Goal: Complete application form: Complete application form

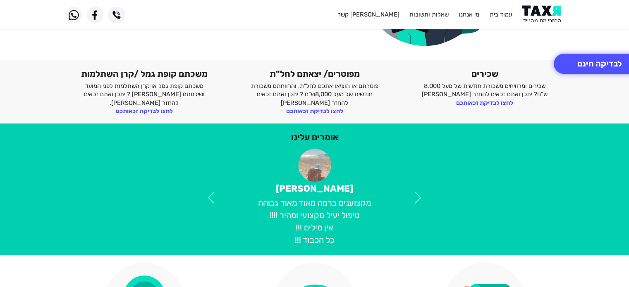
scroll to position [165, 0]
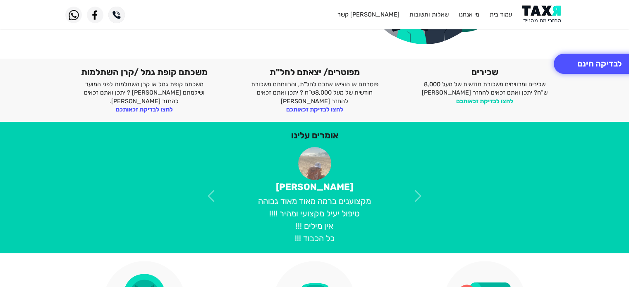
click at [479, 99] on link "לחצו לבדיקת זכאותכם" at bounding box center [484, 101] width 57 height 7
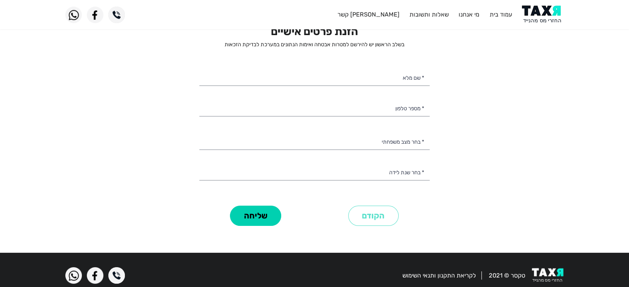
scroll to position [3, 0]
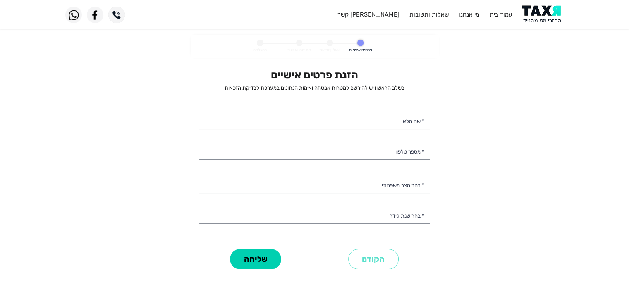
select select
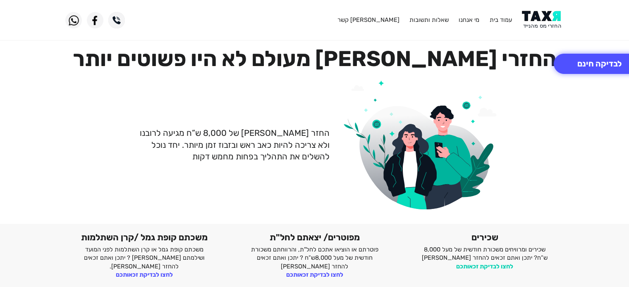
click at [487, 267] on link "לחצו לבדיקת זכאותכם" at bounding box center [484, 266] width 57 height 7
click at [332, 273] on link "לחצו לבדיקת זכאותכם" at bounding box center [314, 274] width 57 height 7
click at [581, 135] on div "החזרי [PERSON_NAME] מעולם לא היו פשוטים יותר החזר [PERSON_NAME] של 8,000 ש”ח מג…" at bounding box center [314, 131] width 629 height 186
click at [521, 9] on header "עמוד בית מי אנחנו שאלות ותשובות [PERSON_NAME] קשר" at bounding box center [314, 20] width 629 height 40
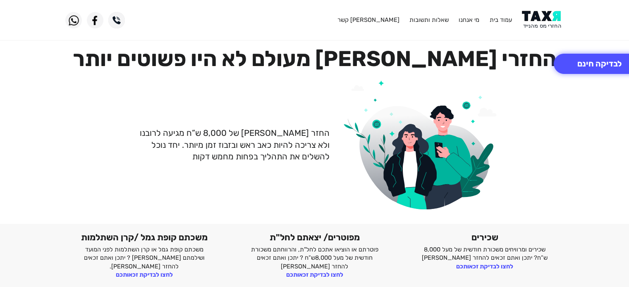
click at [538, 15] on img at bounding box center [543, 20] width 42 height 19
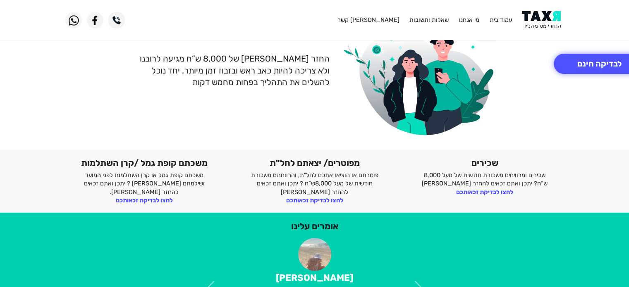
scroll to position [165, 0]
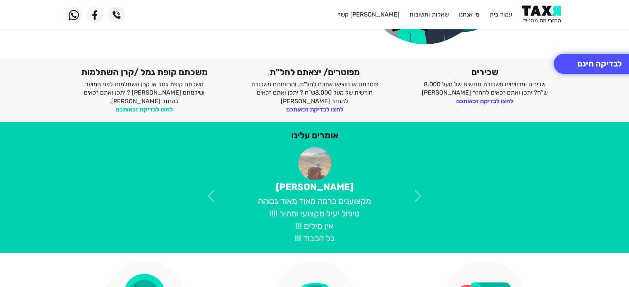
click at [145, 106] on link "לחצו לבדיקת זכאותכם" at bounding box center [144, 109] width 57 height 7
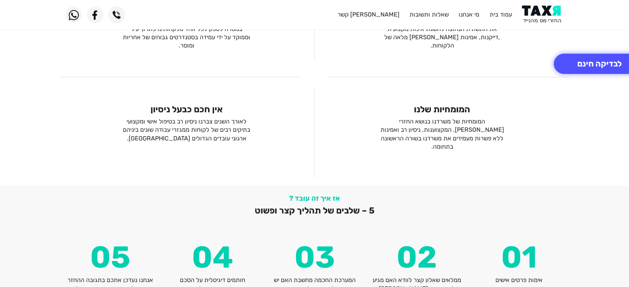
scroll to position [989, 0]
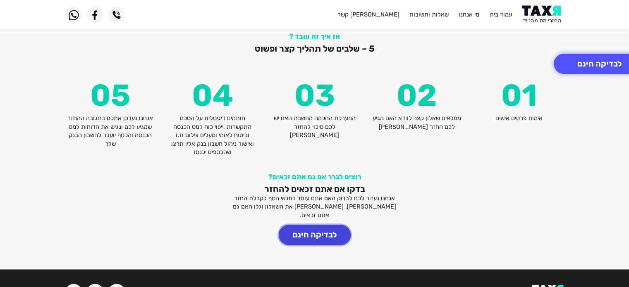
click at [329, 225] on button "לבדיקה חינם" at bounding box center [315, 235] width 72 height 20
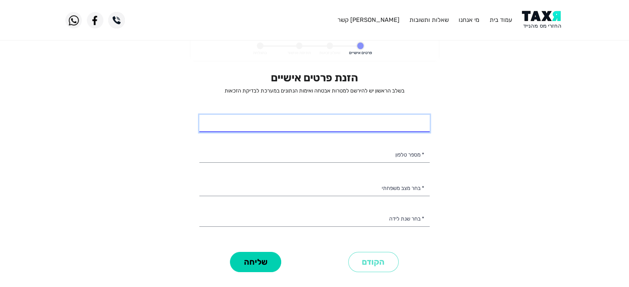
click at [400, 126] on input "* שם מלא" at bounding box center [314, 123] width 230 height 17
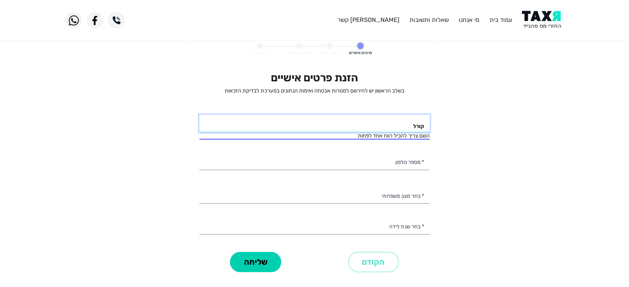
click at [382, 128] on input "קורל" at bounding box center [314, 123] width 230 height 17
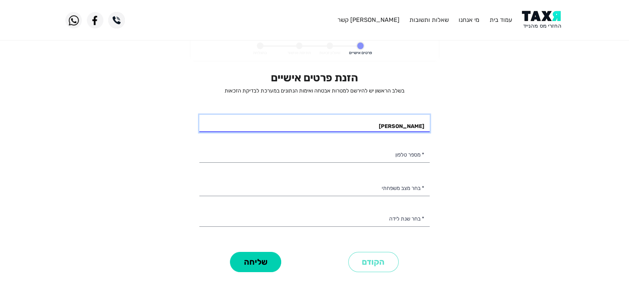
type input "[PERSON_NAME]"
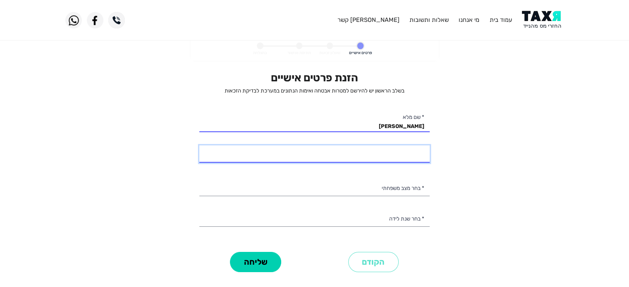
click at [392, 157] on input "* מספר טלפון" at bounding box center [314, 154] width 230 height 17
type input "050-5761036"
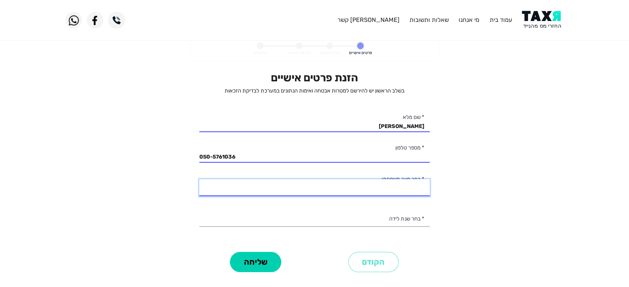
click at [390, 184] on select "רווק/ה נשוי/[PERSON_NAME]/ה אלמן/נה" at bounding box center [314, 187] width 230 height 17
select select "1: Single"
click at [199, 179] on select "רווק/ה נשוי/[PERSON_NAME]/ה אלמן/נה" at bounding box center [314, 187] width 230 height 17
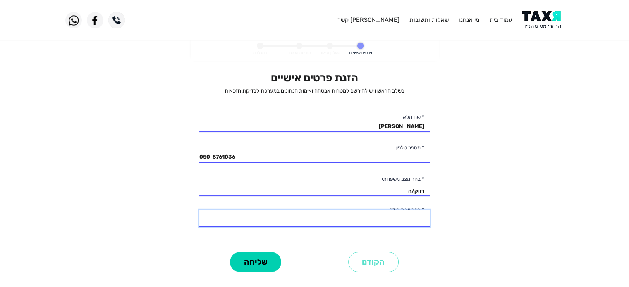
click at [389, 219] on select "2003 2002 2001 2000 1999 1998 1997 1996 1995 1994 1993 1992 1991 1990 1989 1988…" at bounding box center [314, 218] width 230 height 17
select select "10: 1994"
click at [199, 210] on select "2003 2002 2001 2000 1999 1998 1997 1996 1995 1994 1993 1992 1991 1990 1989 1988…" at bounding box center [314, 218] width 230 height 17
click at [263, 262] on button "שליחה" at bounding box center [255, 262] width 51 height 20
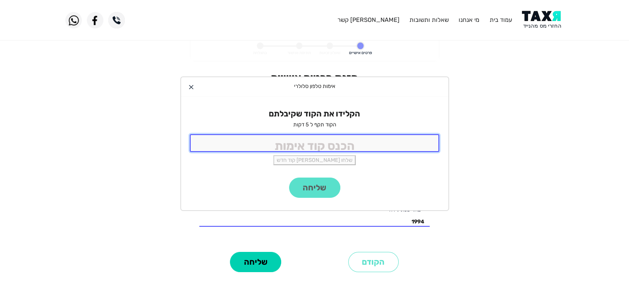
click at [344, 143] on input "tel" at bounding box center [315, 143] width 250 height 18
type input "5691"
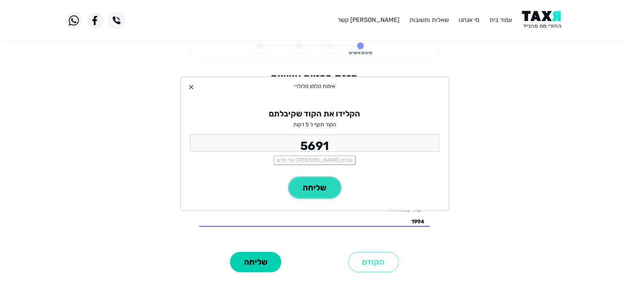
click at [328, 188] on button "שליחה" at bounding box center [314, 188] width 51 height 20
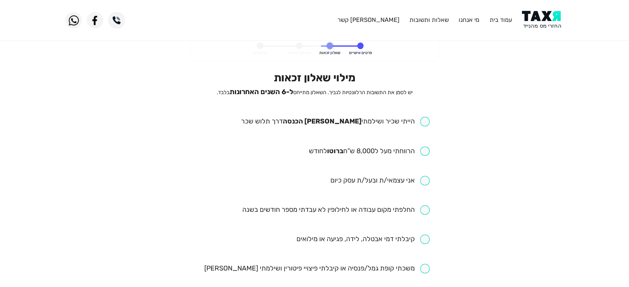
click at [429, 150] on input "checkbox" at bounding box center [368, 152] width 121 height 10
checkbox input "true"
click at [424, 124] on input "checkbox" at bounding box center [335, 122] width 189 height 10
checkbox input "true"
click at [423, 182] on input "checkbox" at bounding box center [380, 181] width 100 height 10
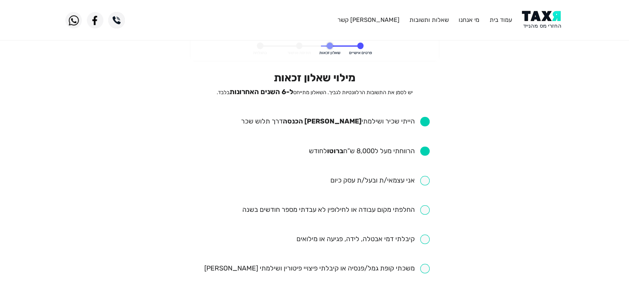
checkbox input "true"
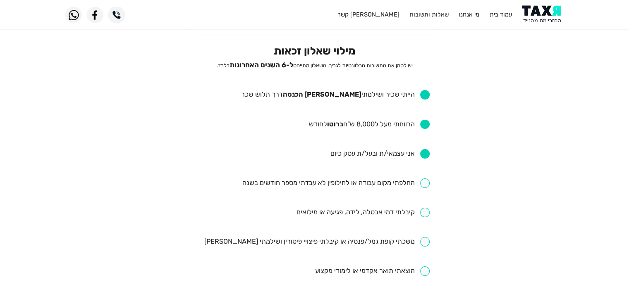
scroll to position [41, 0]
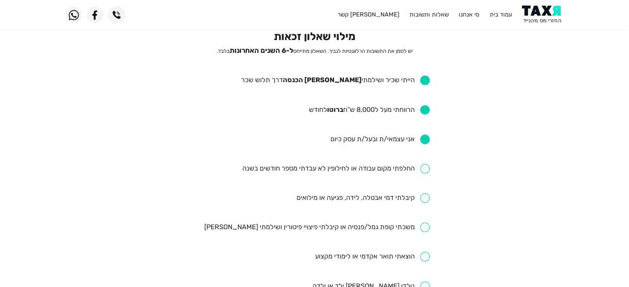
click at [427, 168] on input "checkbox" at bounding box center [336, 169] width 188 height 10
checkbox input "true"
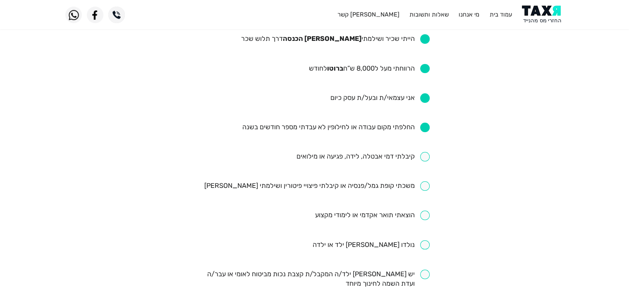
click at [422, 164] on ul "הייתי שכיר ושילמתי [PERSON_NAME] הכנסה דרך תלוש שכר הרווחתי מעל ל8,000 ש”ח ברוט…" at bounding box center [314, 259] width 230 height 450
click at [422, 159] on input "checkbox" at bounding box center [363, 157] width 134 height 10
checkbox input "true"
click at [422, 186] on input "checkbox" at bounding box center [317, 186] width 226 height 10
checkbox input "true"
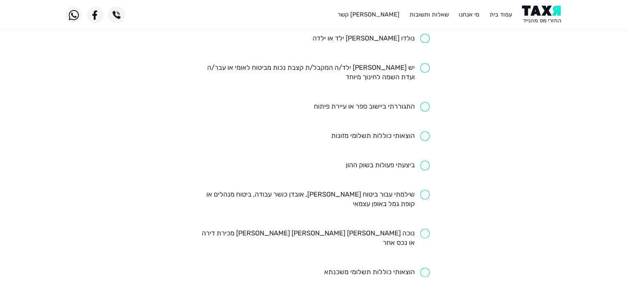
scroll to position [331, 0]
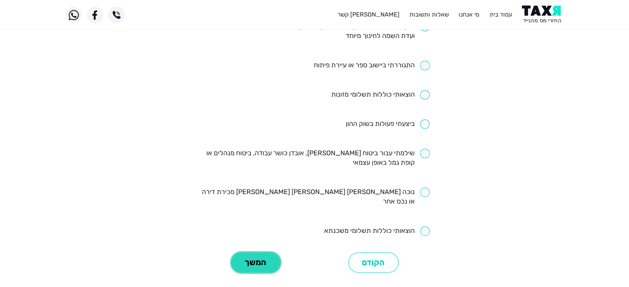
click at [267, 253] on button "המשך" at bounding box center [255, 263] width 49 height 20
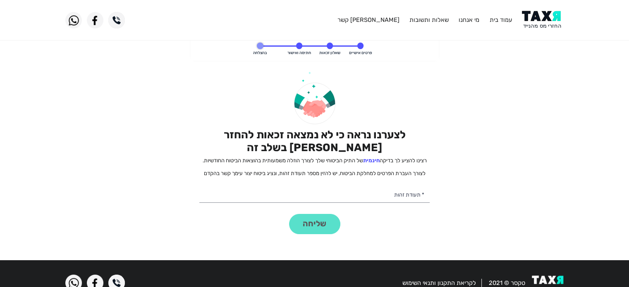
click at [299, 46] on span at bounding box center [299, 46] width 6 height 6
